Goal: Task Accomplishment & Management: Complete application form

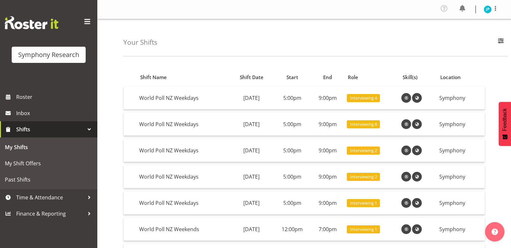
scroll to position [5, 0]
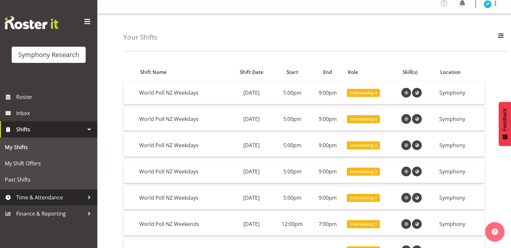
click at [64, 193] on span "Time & Attendance" at bounding box center [50, 198] width 68 height 10
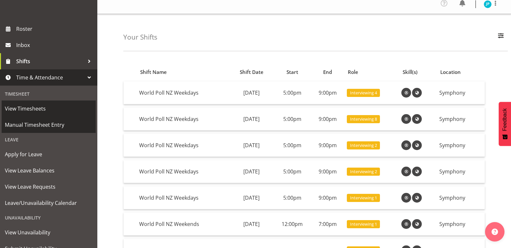
scroll to position [67, 0]
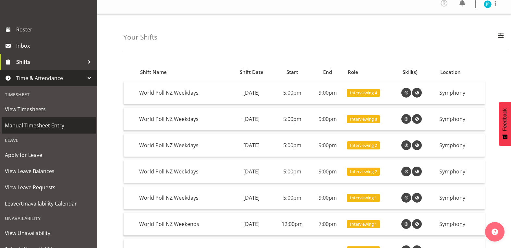
click at [49, 127] on span "Manual Timesheet Entry" at bounding box center [49, 126] width 88 height 10
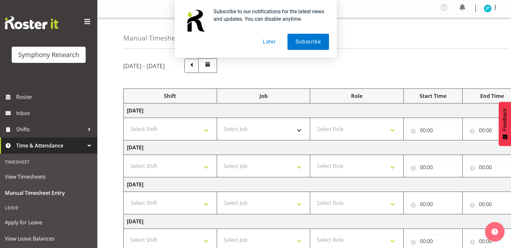
scroll to position [2, 0]
click at [196, 66] on span at bounding box center [191, 64] width 8 height 8
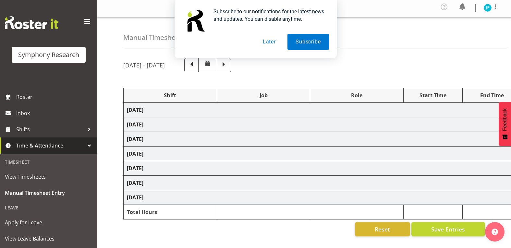
select select "57853"
select select "10536"
select select "47"
select select "41604"
select select "10527"
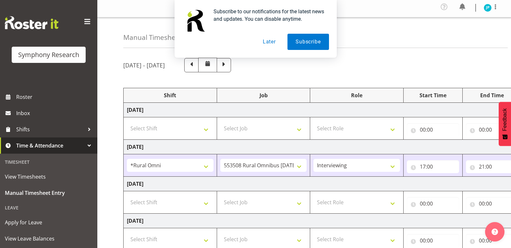
click at [275, 42] on button "Later" at bounding box center [269, 42] width 29 height 16
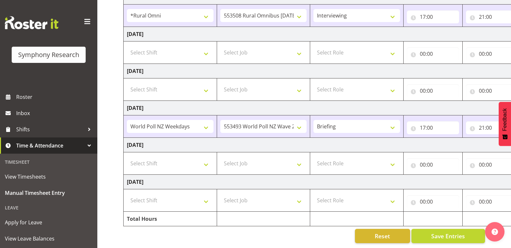
scroll to position [155, 0]
click at [206, 198] on select "Select Shift !!Weekend Residential (Roster IT Shift Label) *Business 9/10am ~ 4…" at bounding box center [170, 200] width 87 height 13
select select "17154"
click at [127, 194] on select "Select Shift !!Weekend Residential (Roster IT Shift Label) *Business 9/10am ~ 4…" at bounding box center [170, 200] width 87 height 13
click at [258, 197] on select "Select Job 550060 IF Admin 553492 World Poll Aus Wave 2 Main 2025 553493 World …" at bounding box center [263, 200] width 87 height 13
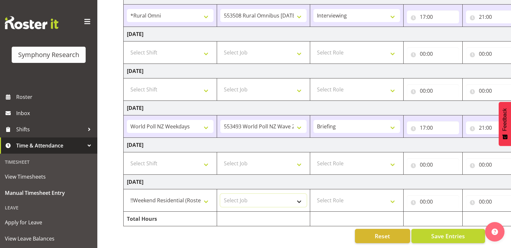
select select "10527"
click at [220, 194] on select "Select Job 550060 IF Admin 553492 World Poll Aus Wave 2 Main 2025 553493 World …" at bounding box center [263, 200] width 87 height 13
click at [338, 201] on select "Select Role Briefing Interviewing" at bounding box center [356, 200] width 87 height 13
select select "297"
click at [313, 194] on select "Select Role Briefing Interviewing" at bounding box center [356, 200] width 87 height 13
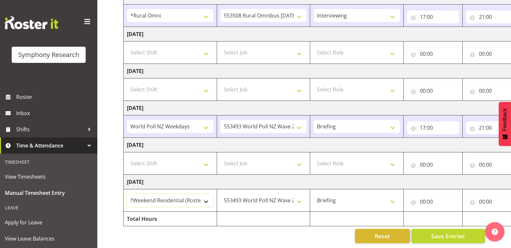
click at [201, 196] on select "!!Weekend Residential (Roster IT Shift Label) *Business 9/10am ~ 4:30pm *Busine…" at bounding box center [170, 200] width 87 height 13
select select "11547"
click at [127, 194] on select "!!Weekend Residential (Roster IT Shift Label) *Business 9/10am ~ 4:30pm *Busine…" at bounding box center [170, 200] width 87 height 13
click at [436, 201] on input "00:00" at bounding box center [433, 201] width 52 height 13
click at [453, 212] on select "00 01 02 03 04 05 06 07 08 09 10 11 12 13 14 15 16 17 18 19 20 21 22 23" at bounding box center [451, 218] width 15 height 13
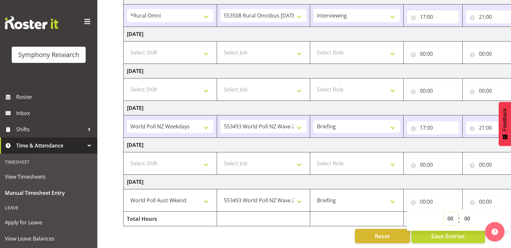
select select "12"
click at [444, 212] on select "00 01 02 03 04 05 06 07 08 09 10 11 12 13 14 15 16 17 18 19 20 21 22 23" at bounding box center [451, 218] width 15 height 13
type input "12:00"
click at [378, 212] on td at bounding box center [356, 219] width 93 height 15
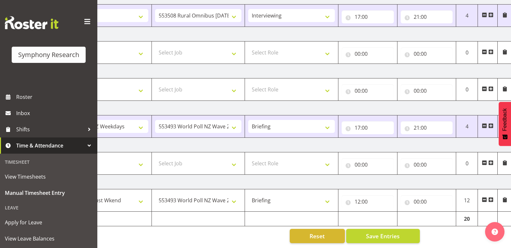
scroll to position [0, 66]
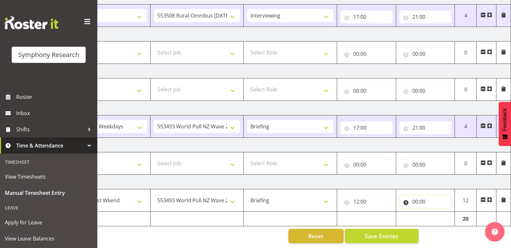
click at [426, 198] on input "00:00" at bounding box center [425, 201] width 52 height 13
click at [444, 219] on select "00 01 02 03 04 05 06 07 08 09 10 11 12 13 14 15 16 17 18 19 20 21 22 23" at bounding box center [443, 218] width 15 height 13
select select "16"
click at [436, 212] on select "00 01 02 03 04 05 06 07 08 09 10 11 12 13 14 15 16 17 18 19 20 21 22 23" at bounding box center [443, 218] width 15 height 13
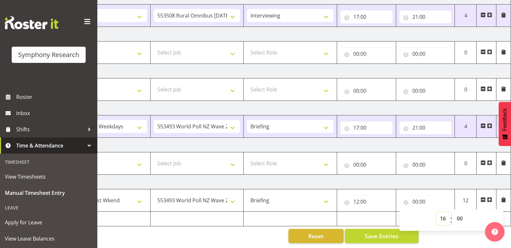
type input "16:00"
click at [267, 226] on div "August 25th - August 31st 2025 Shift Job Role Start Time End Time Total Monday …" at bounding box center [251, 75] width 388 height 345
click at [404, 233] on button "Save Entries" at bounding box center [382, 236] width 74 height 14
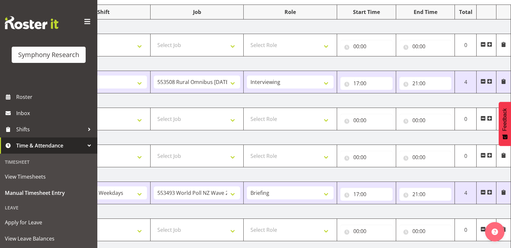
scroll to position [0, 0]
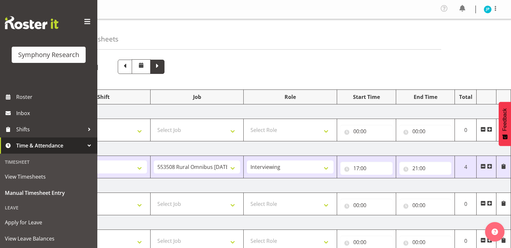
click at [164, 72] on span at bounding box center [157, 67] width 14 height 14
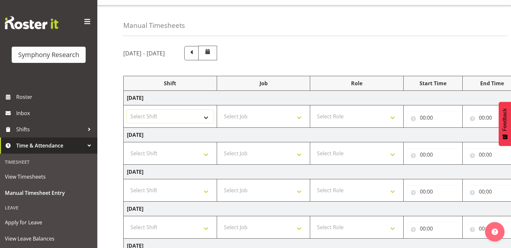
click at [204, 114] on select "Select Shift !!Weekend Residential (Roster IT Shift Label) *Business 9/10am ~ 4…" at bounding box center [170, 116] width 87 height 13
select select "41604"
click at [127, 110] on select "Select Shift !!Weekend Residential (Roster IT Shift Label) *Business 9/10am ~ 4…" at bounding box center [170, 116] width 87 height 13
click at [279, 110] on select "Select Job 550060 IF Admin 553492 World Poll Aus Wave 2 Main 2025 553493 World …" at bounding box center [263, 116] width 87 height 13
select select "10527"
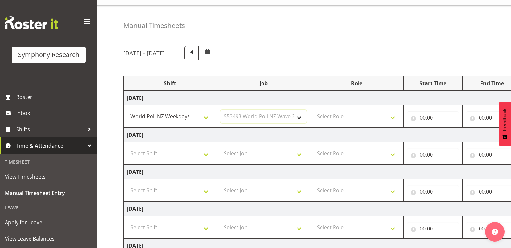
click at [220, 110] on select "Select Job 550060 IF Admin 553492 World Poll Aus Wave 2 Main 2025 553493 World …" at bounding box center [263, 116] width 87 height 13
click at [357, 110] on select "Select Role Briefing Interviewing" at bounding box center [356, 116] width 87 height 13
select select "47"
click at [313, 110] on select "Select Role Briefing Interviewing" at bounding box center [356, 116] width 87 height 13
click at [432, 115] on input "00:00" at bounding box center [433, 117] width 52 height 13
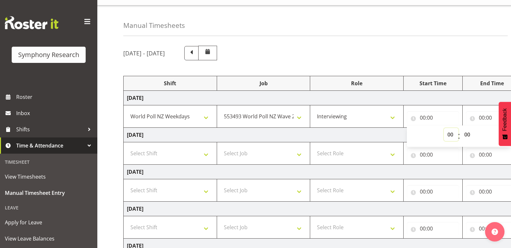
click at [449, 133] on select "00 01 02 03 04 05 06 07 08 09 10 11 12 13 14 15 16 17 18 19 20 21 22 23" at bounding box center [451, 134] width 15 height 13
select select "17"
click at [444, 128] on select "00 01 02 03 04 05 06 07 08 09 10 11 12 13 14 15 16 17 18 19 20 21 22 23" at bounding box center [451, 134] width 15 height 13
type input "17:00"
click at [482, 116] on input "00:00" at bounding box center [492, 117] width 52 height 13
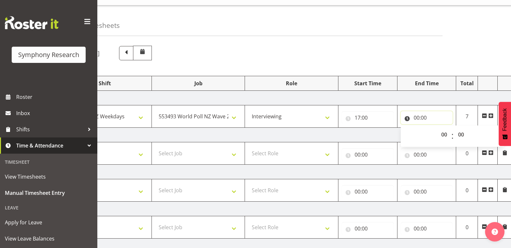
scroll to position [0, 66]
click at [442, 133] on select "00 01 02 03 04 05 06 07 08 09 10 11 12 13 14 15 16 17 18 19 20 21 22 23" at bounding box center [443, 134] width 15 height 13
select select "21"
click at [436, 128] on select "00 01 02 03 04 05 06 07 08 09 10 11 12 13 14 15 16 17 18 19 20 21 22 23" at bounding box center [443, 134] width 15 height 13
type input "21:00"
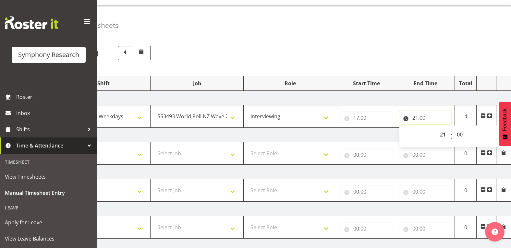
click at [426, 116] on input "21:00" at bounding box center [425, 117] width 52 height 13
click at [427, 115] on input "21:00" at bounding box center [425, 117] width 52 height 13
click at [460, 133] on select "00 01 02 03 04 05 06 07 08 09 10 11 12 13 14 15 16 17 18 19 20 21 22 23 24 25 2…" at bounding box center [460, 134] width 15 height 13
select select "30"
click at [453, 128] on select "00 01 02 03 04 05 06 07 08 09 10 11 12 13 14 15 16 17 18 19 20 21 22 23 24 25 2…" at bounding box center [460, 134] width 15 height 13
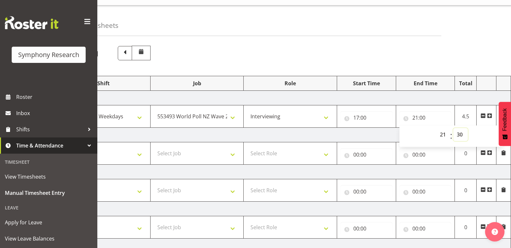
type input "21:30"
click at [386, 138] on td "Tuesday 2nd September 2025" at bounding box center [284, 135] width 454 height 15
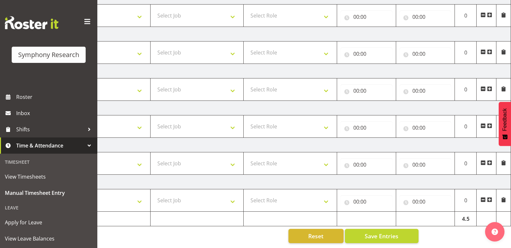
scroll to position [153, 0]
click at [383, 233] on span "Save Entries" at bounding box center [382, 236] width 34 height 8
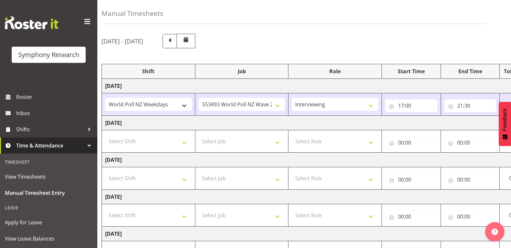
scroll to position [0, 0]
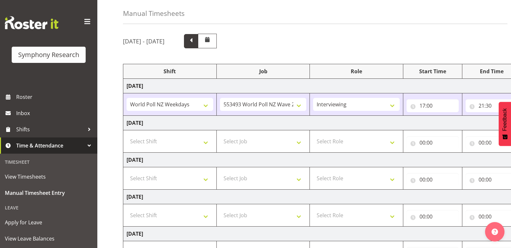
click at [198, 45] on span at bounding box center [191, 41] width 14 height 14
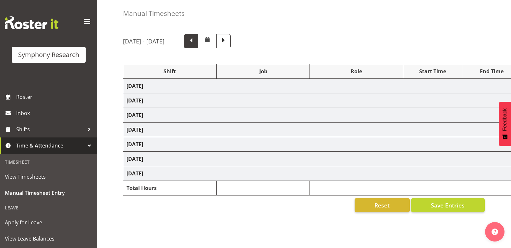
select select "57853"
select select "10536"
select select "47"
select select "41604"
select select "10527"
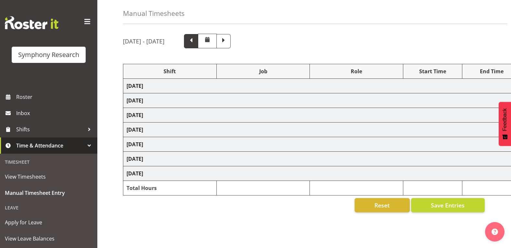
select select "11547"
select select "10527"
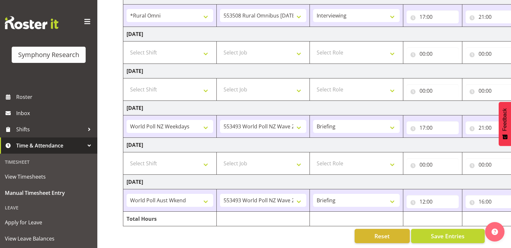
scroll to position [154, 0]
click at [201, 198] on select "!!Weekend Residential (Roster IT Shift Label) *Business 9/10am ~ 4:30pm *Busine…" at bounding box center [170, 200] width 87 height 13
click at [218, 239] on div "Reset Save Entries" at bounding box center [304, 236] width 362 height 14
click at [191, 201] on select "!!Weekend Residential (Roster IT Shift Label) *Business 9/10am ~ 4:30pm *Busine…" at bounding box center [170, 200] width 87 height 13
select select "81335"
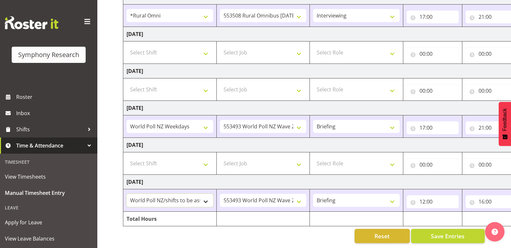
click at [127, 194] on select "!!Weekend Residential (Roster IT Shift Label) *Business 9/10am ~ 4:30pm *Busine…" at bounding box center [170, 200] width 87 height 13
click at [439, 232] on span "Save Entries" at bounding box center [448, 236] width 34 height 8
click at [455, 232] on span "Save Entries" at bounding box center [448, 236] width 34 height 8
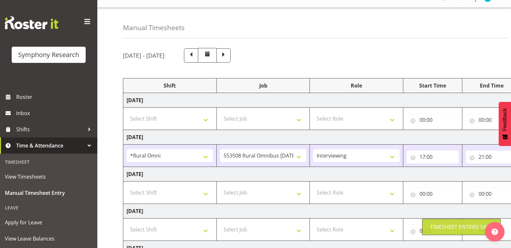
scroll to position [12, 0]
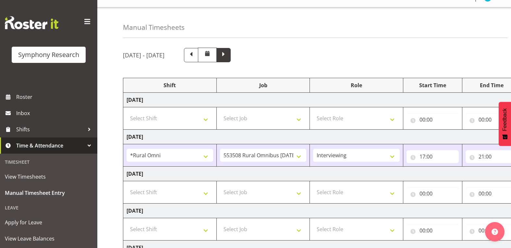
click at [228, 58] on span at bounding box center [223, 54] width 8 height 8
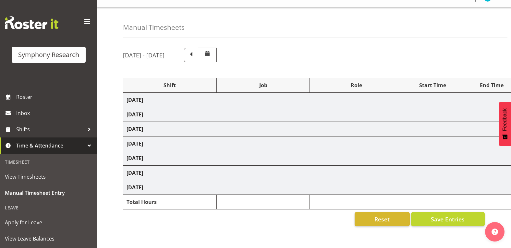
select select "41604"
select select "10527"
select select "47"
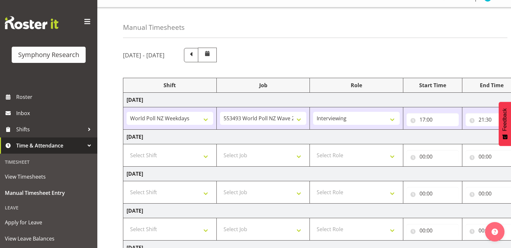
click at [230, 96] on td "Monday 1st September 2025" at bounding box center [350, 100] width 454 height 15
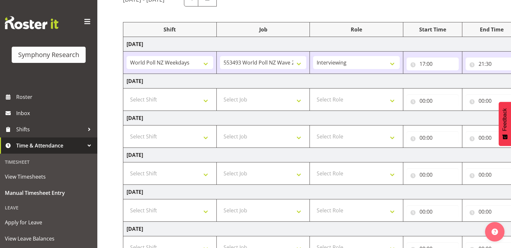
scroll to position [156, 0]
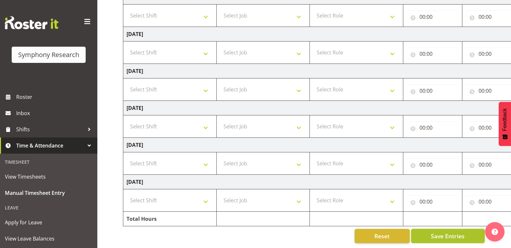
click at [439, 232] on span "Save Entries" at bounding box center [448, 236] width 34 height 8
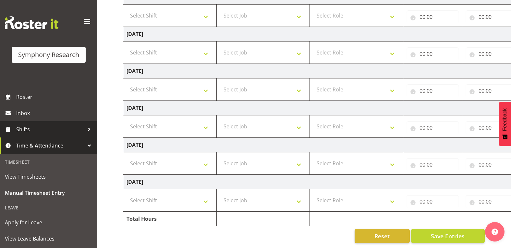
click at [63, 127] on span "Shifts" at bounding box center [50, 130] width 68 height 10
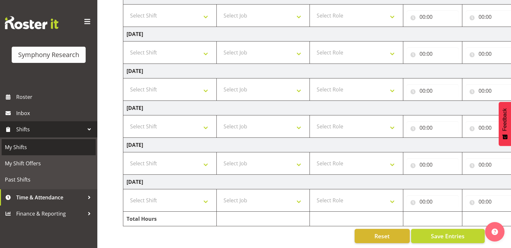
click at [58, 152] on span "My Shifts" at bounding box center [49, 147] width 88 height 10
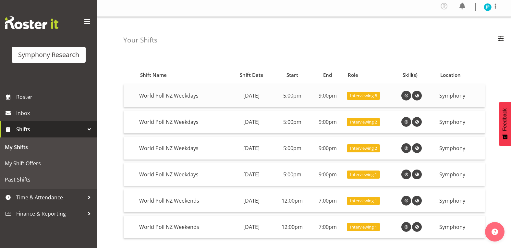
scroll to position [3, 0]
